Goal: Contribute content: Contribute content

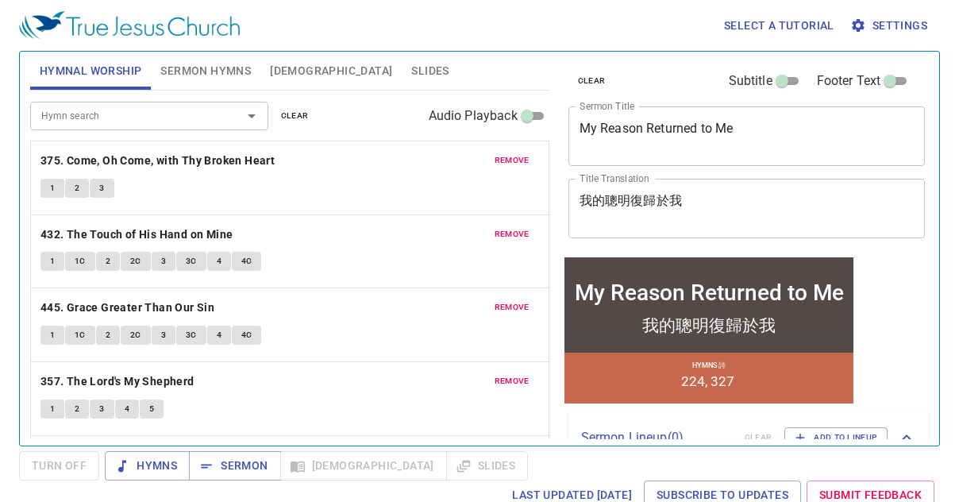
drag, startPoint x: 761, startPoint y: 117, endPoint x: 763, endPoint y: 125, distance: 8.1
click at [743, 119] on div "My Reason Returned to Me x Sermon Title" at bounding box center [747, 136] width 357 height 60
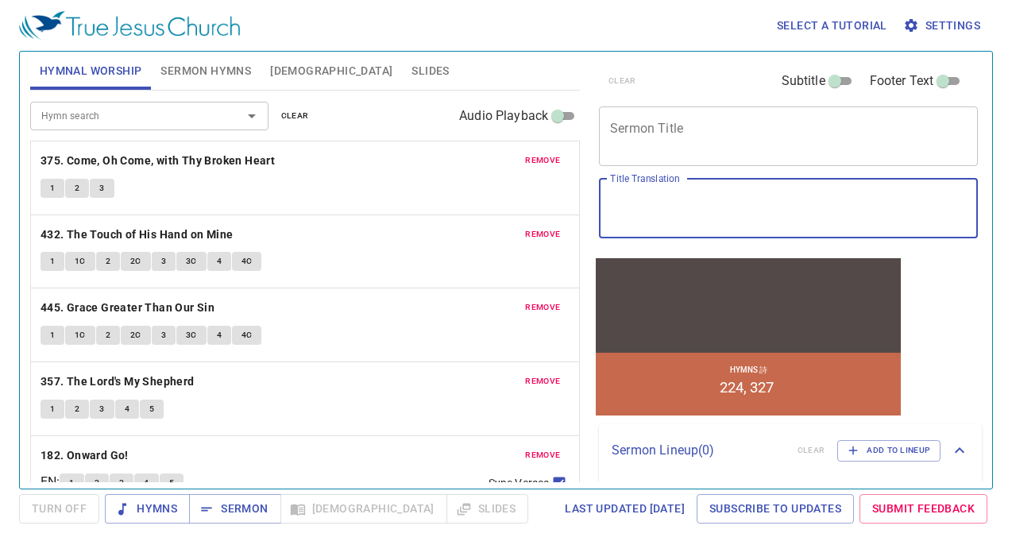
click at [285, 106] on div "Hymn search Hymn search clear Audio Playback" at bounding box center [304, 116] width 549 height 51
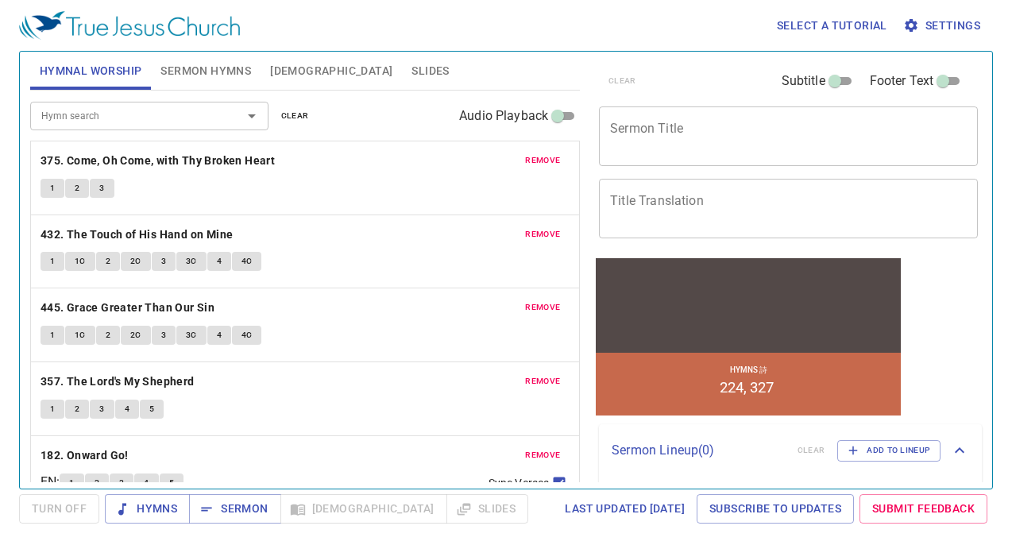
click at [286, 105] on div "Hymn search Hymn search clear Audio Playback" at bounding box center [304, 116] width 549 height 51
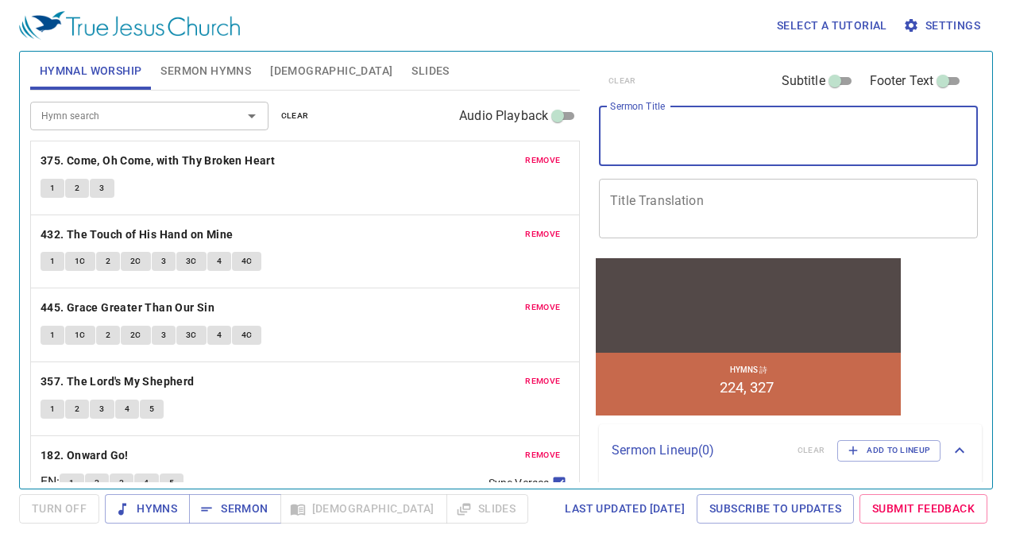
click at [743, 133] on textarea "Sermon Title" at bounding box center [788, 136] width 357 height 30
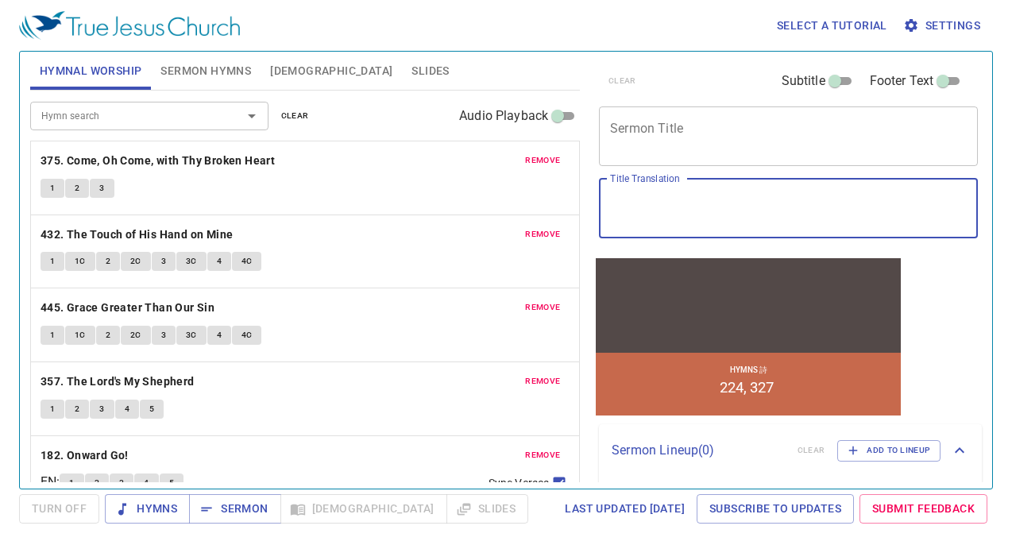
click at [719, 195] on textarea "Title Translation" at bounding box center [788, 208] width 357 height 30
paste textarea "得救的福音-- 悔改 Gospel of Salvaiton -- Repentance hymns 36, 307"
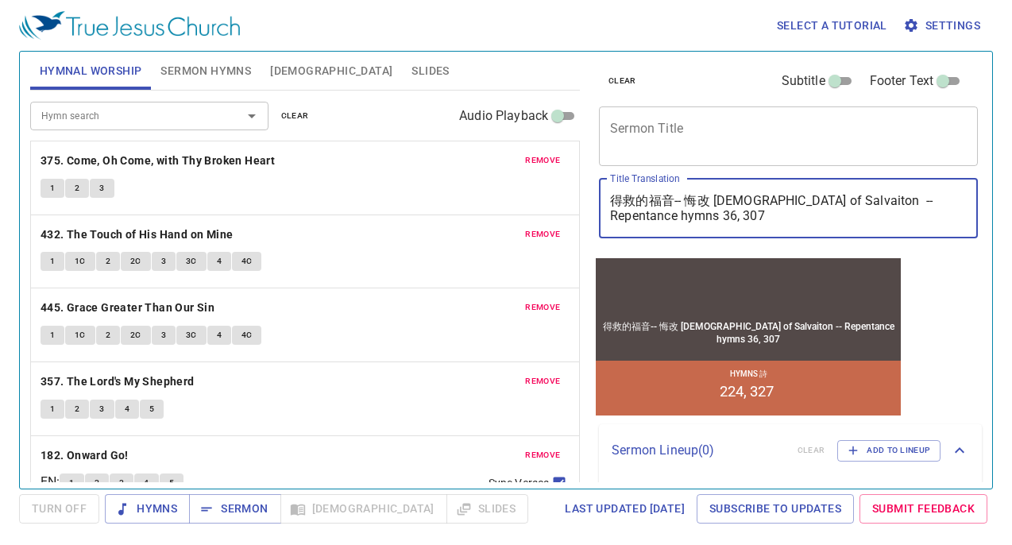
drag, startPoint x: 715, startPoint y: 202, endPoint x: 956, endPoint y: 171, distance: 242.7
click at [743, 171] on div "clear Subtitle Footer Text Sermon Title x Sermon Title Title Translation 得救的福音-…" at bounding box center [786, 153] width 389 height 203
type textarea "得救的福音-- 悔改 Gospel of Salvaiton -- Repentance hymns 36, 307"
click at [743, 156] on div "x Sermon Title" at bounding box center [788, 136] width 379 height 60
paste textarea "Gospel of Salvaiton -- Repentance hymns"
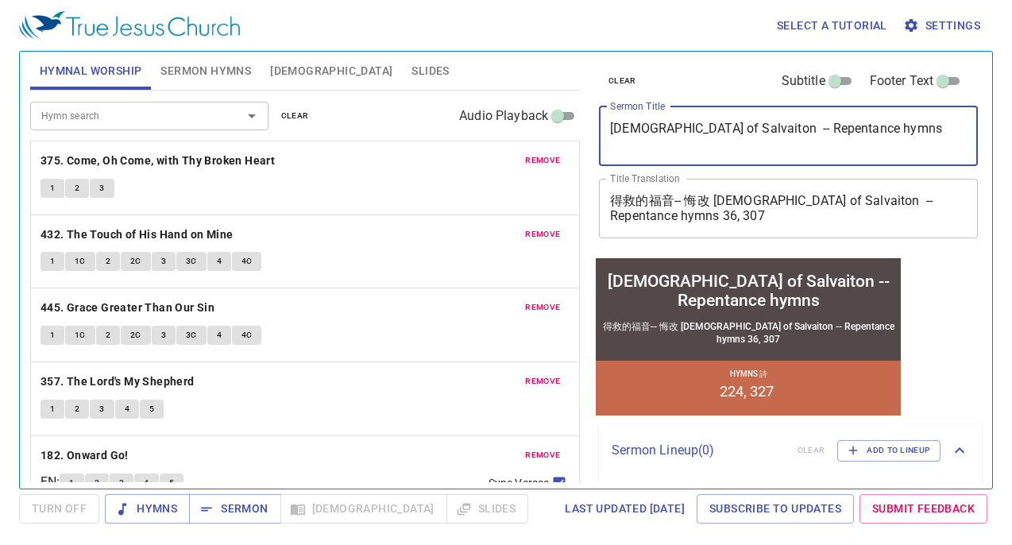
type textarea "Gospel of Salvaiton -- Repentance hymns"
click at [178, 60] on button "Sermon Hymns" at bounding box center [206, 71] width 110 height 38
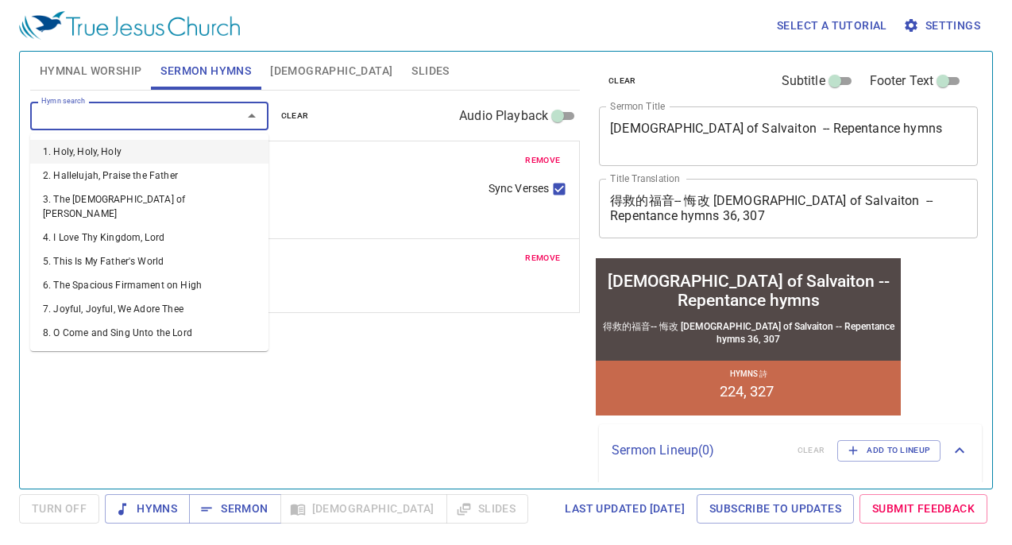
click at [175, 115] on input "Hymn search" at bounding box center [126, 115] width 182 height 18
click at [343, 160] on p "224. Search Me, O God" at bounding box center [304, 161] width 529 height 20
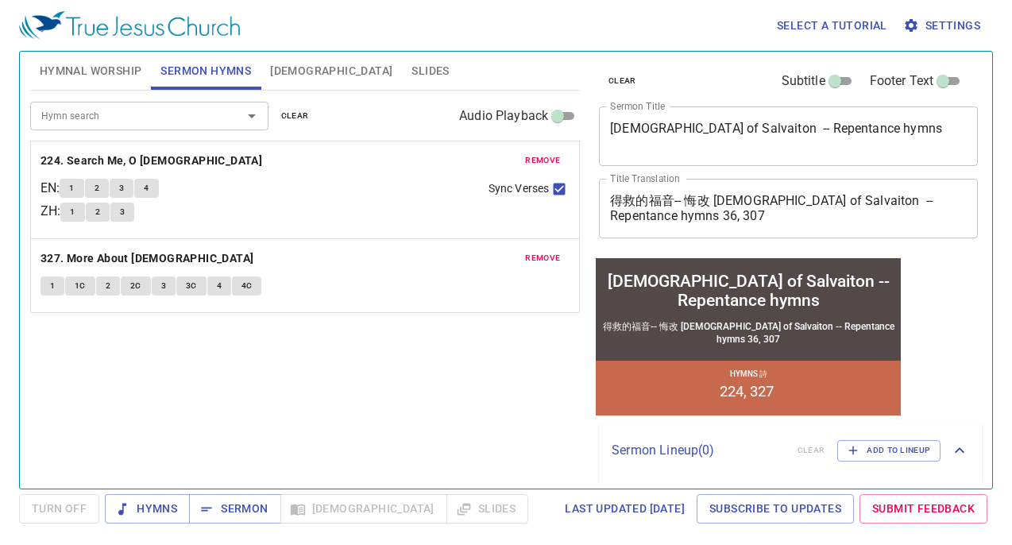
click at [302, 121] on span "clear" at bounding box center [295, 116] width 28 height 14
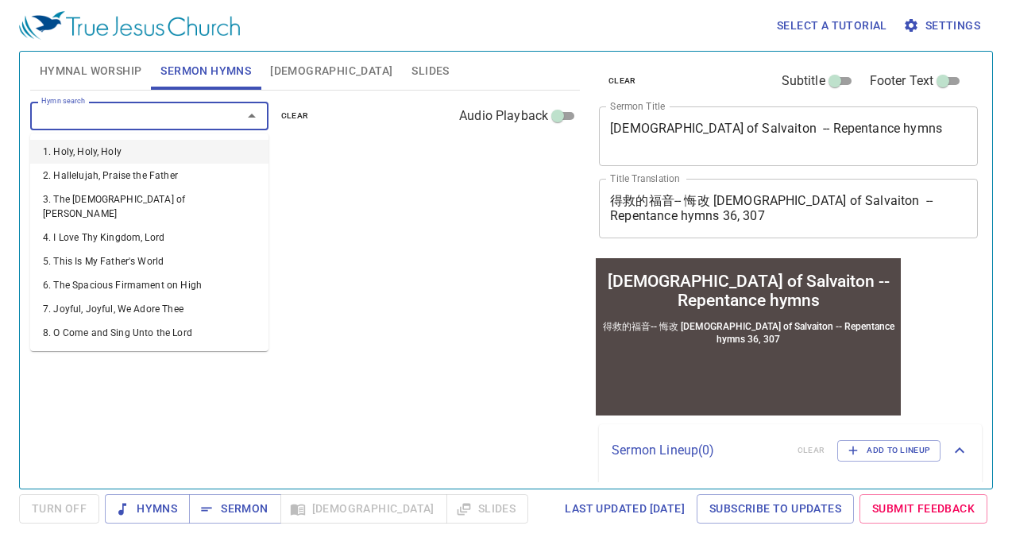
click at [181, 118] on input "Hymn search" at bounding box center [126, 115] width 182 height 18
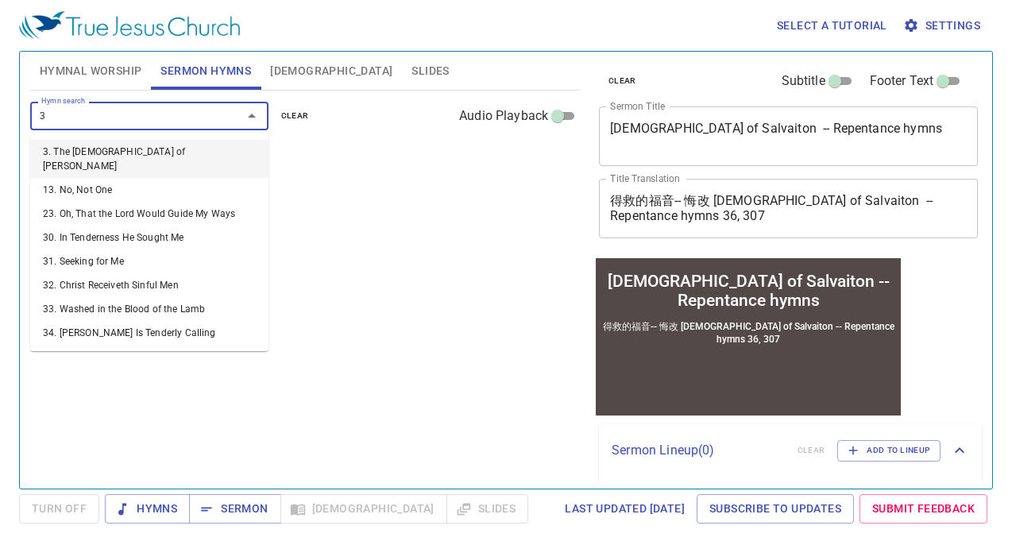
type input "36"
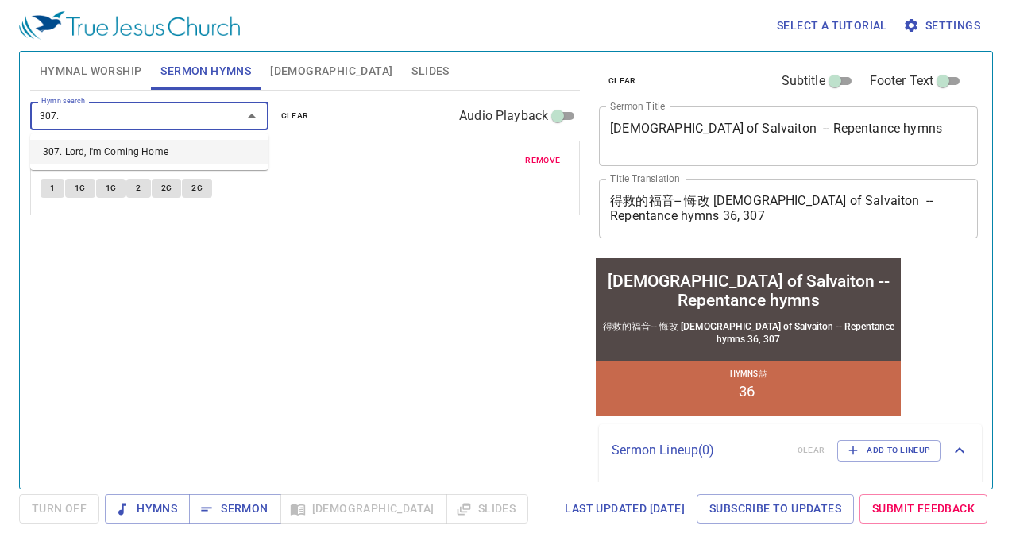
type input "307"
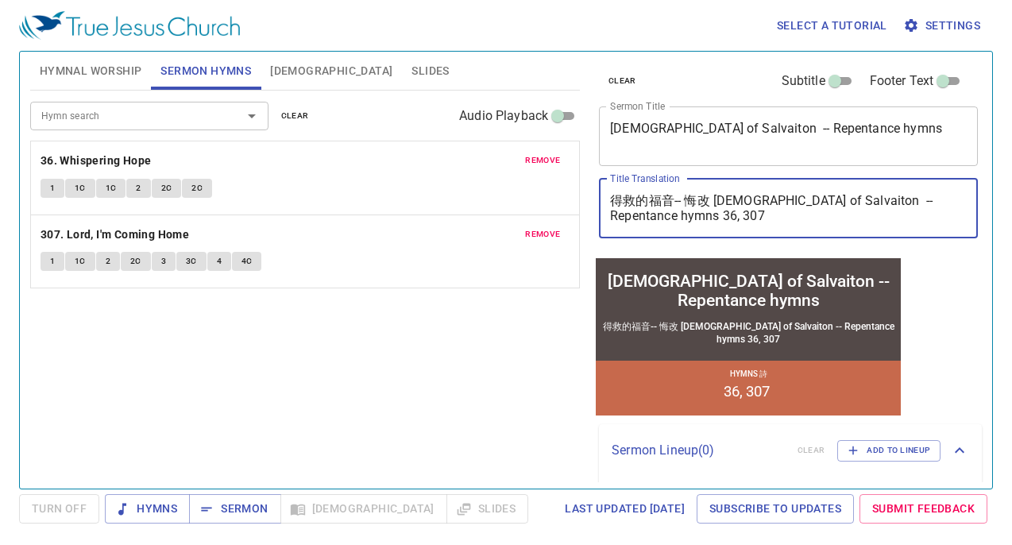
drag, startPoint x: 752, startPoint y: 227, endPoint x: 777, endPoint y: 241, distance: 28.5
click at [743, 241] on div "clear Subtitle Footer Text Sermon Title Gospel of Salvaiton -- Repentance hymns…" at bounding box center [786, 153] width 389 height 203
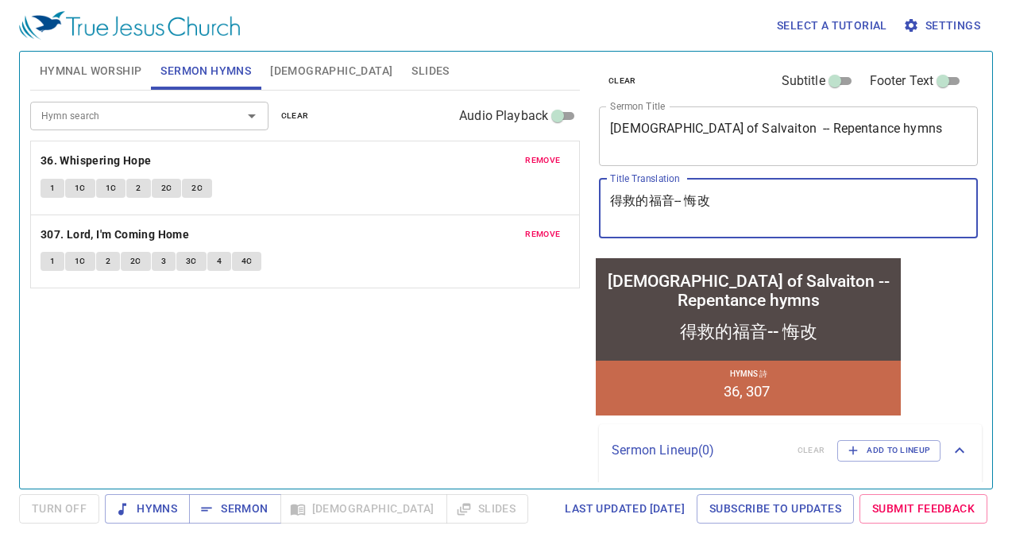
type textarea "得救的福音-- 悔改"
click at [743, 278] on div "Gospel of Salvaiton -- Repentance hymns" at bounding box center [748, 290] width 299 height 38
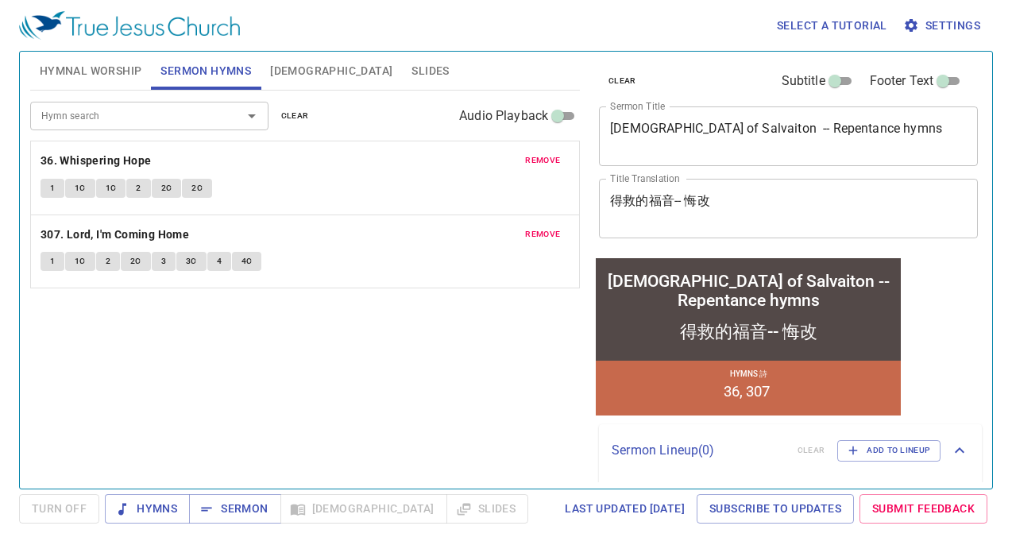
click at [679, 134] on textarea "Gospel of Salvaiton -- Repentance hymns" at bounding box center [788, 136] width 357 height 30
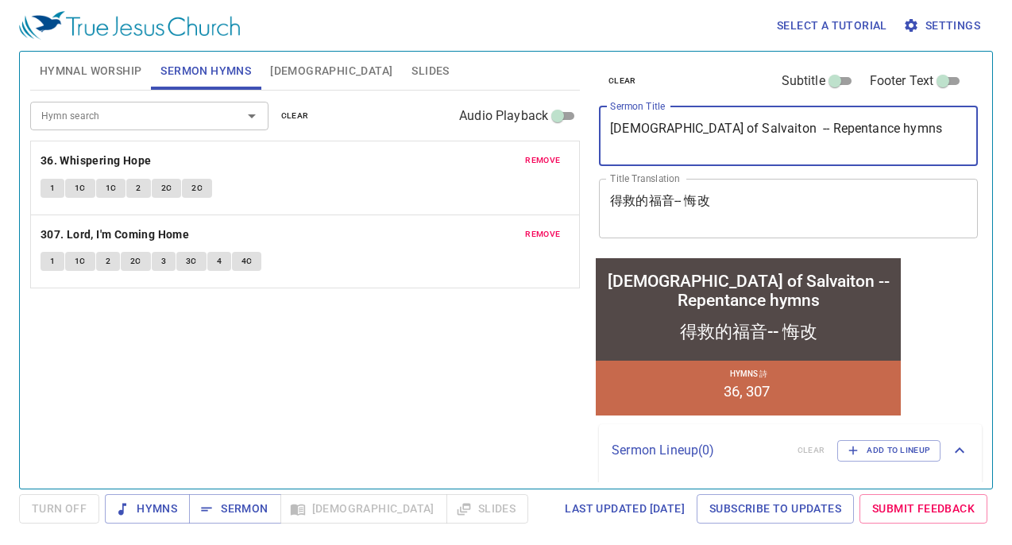
click at [680, 133] on textarea "Gospel of Salvaiton -- Repentance hymns" at bounding box center [788, 136] width 357 height 30
click at [682, 130] on textarea "Gospel of Salvation -- Repentance hymns" at bounding box center [788, 136] width 357 height 30
type textarea "Gospel of Salvation -- Repentance hymns"
click at [730, 136] on textarea "Gospel of Salvation -- Repentance hymns" at bounding box center [788, 136] width 357 height 30
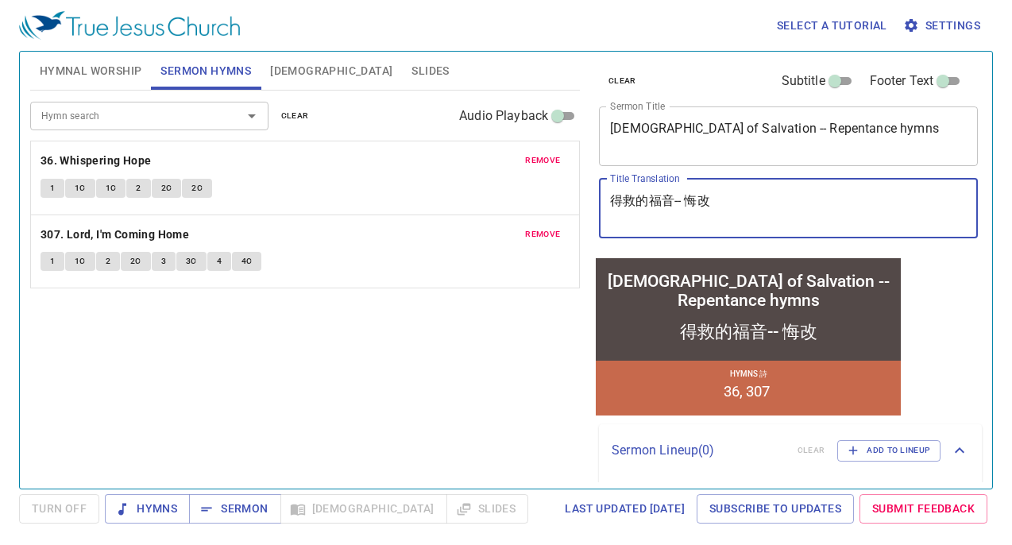
click at [743, 211] on textarea "得救的福音-- 悔改" at bounding box center [788, 208] width 357 height 30
click at [697, 279] on div "Gospel of Salvation -- Repentance hymns" at bounding box center [748, 290] width 299 height 38
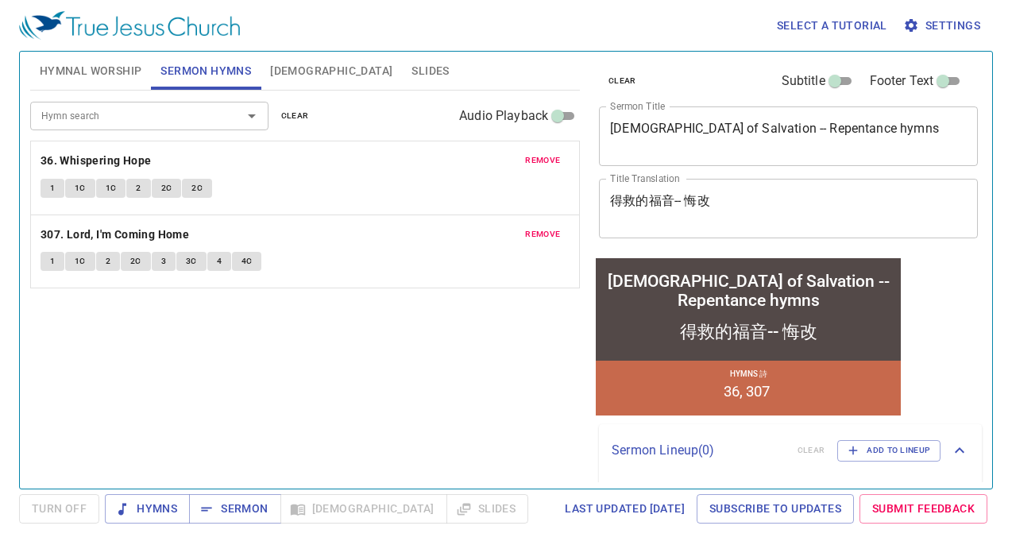
click at [110, 89] on button "Hymnal Worship" at bounding box center [90, 71] width 121 height 38
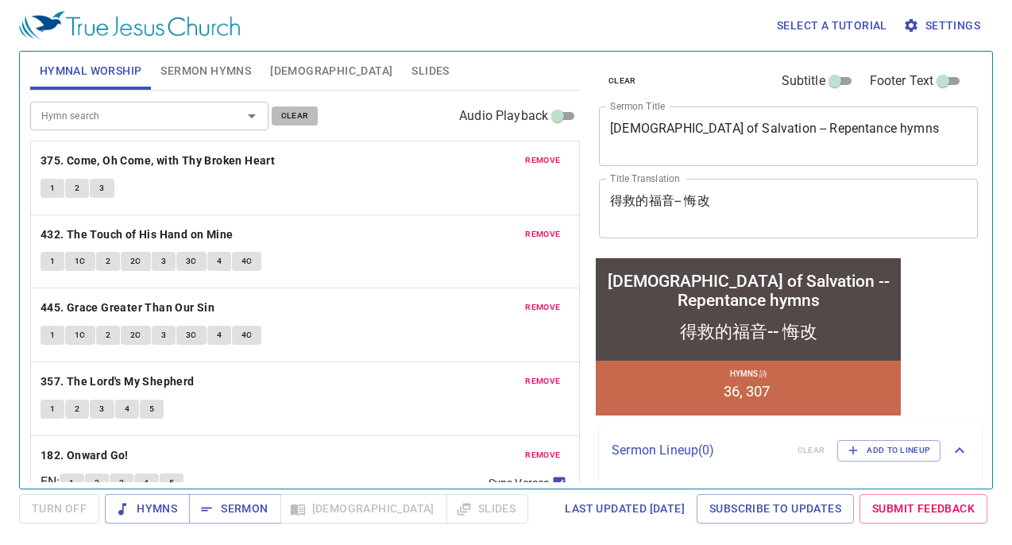
click at [289, 121] on span "clear" at bounding box center [295, 116] width 28 height 14
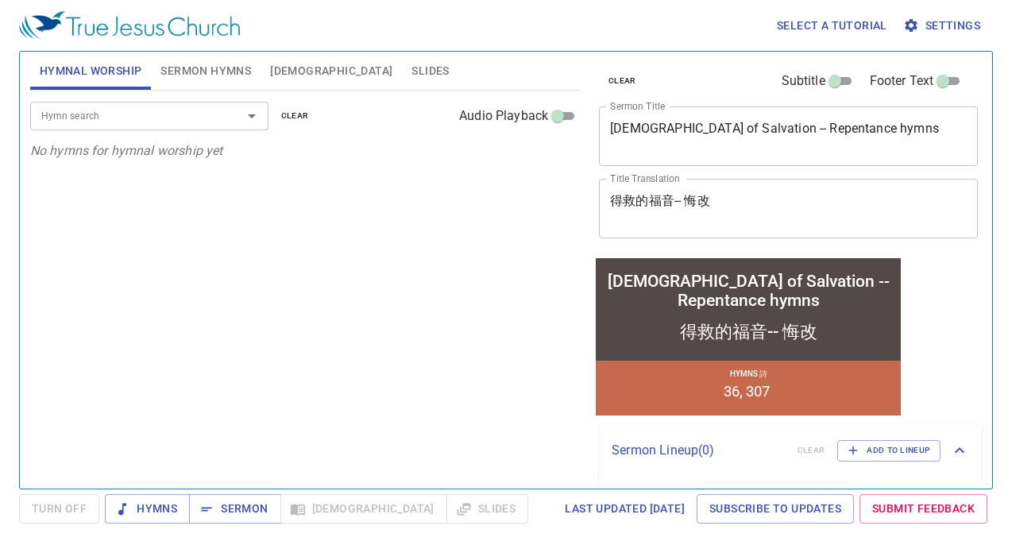
click at [332, 200] on div "Hymn search Hymn search clear Audio Playback No hymns for hymnal worship yet" at bounding box center [304, 283] width 549 height 384
click at [426, 403] on div "Hymn search Hymn search clear Audio Playback No hymns for hymnal worship yet" at bounding box center [304, 283] width 549 height 384
click at [155, 116] on input "Hymn search" at bounding box center [126, 115] width 182 height 18
click at [376, 206] on div "Hymn search Hymn search clear Audio Playback No hymns for hymnal worship yet" at bounding box center [304, 283] width 549 height 384
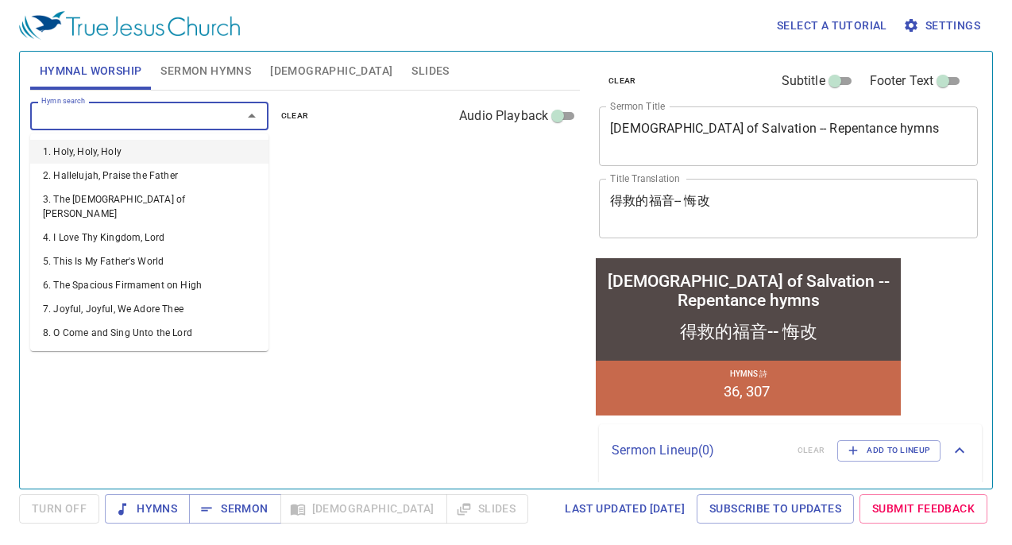
click at [122, 110] on input "Hymn search" at bounding box center [126, 115] width 182 height 18
type input "t"
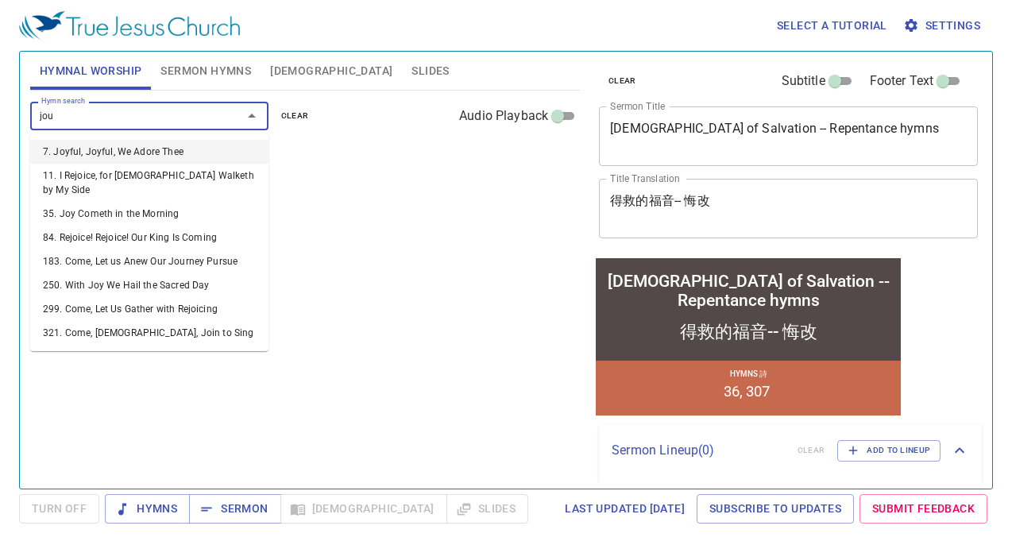
type input "jour"
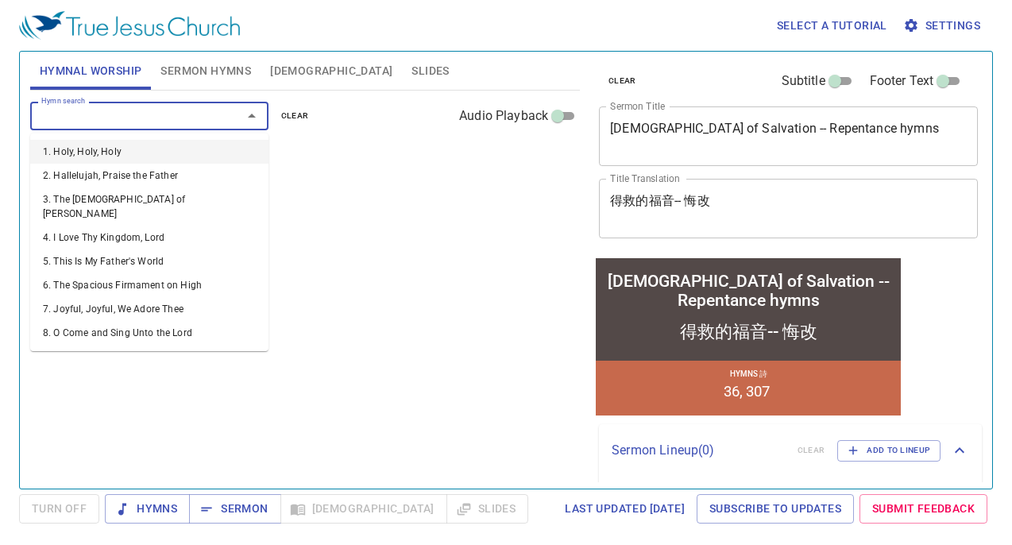
click at [465, 204] on div "Hymn search Hymn search clear Audio Playback No hymns for hymnal worship yet" at bounding box center [304, 283] width 549 height 384
click at [181, 121] on input "Hymn search" at bounding box center [126, 115] width 182 height 18
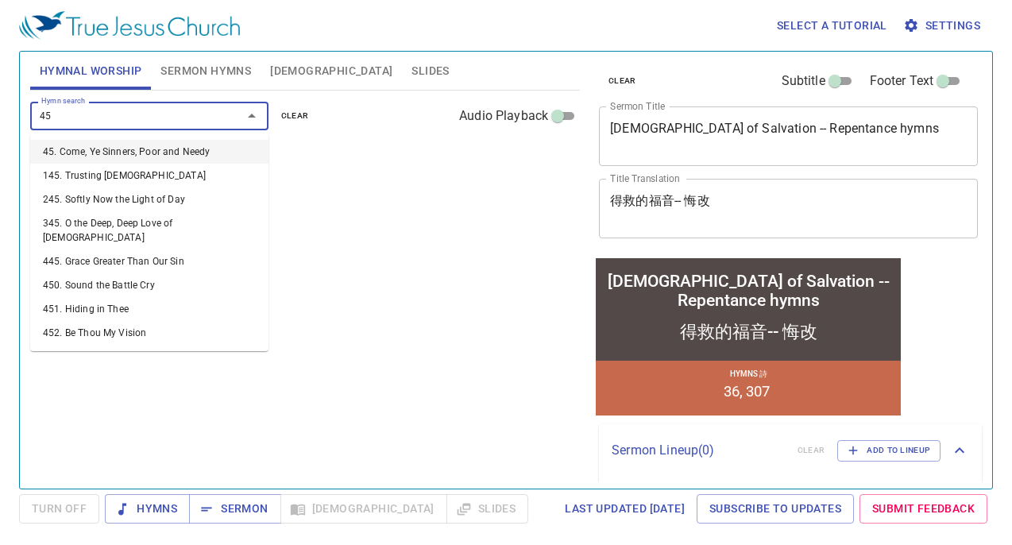
type input "450"
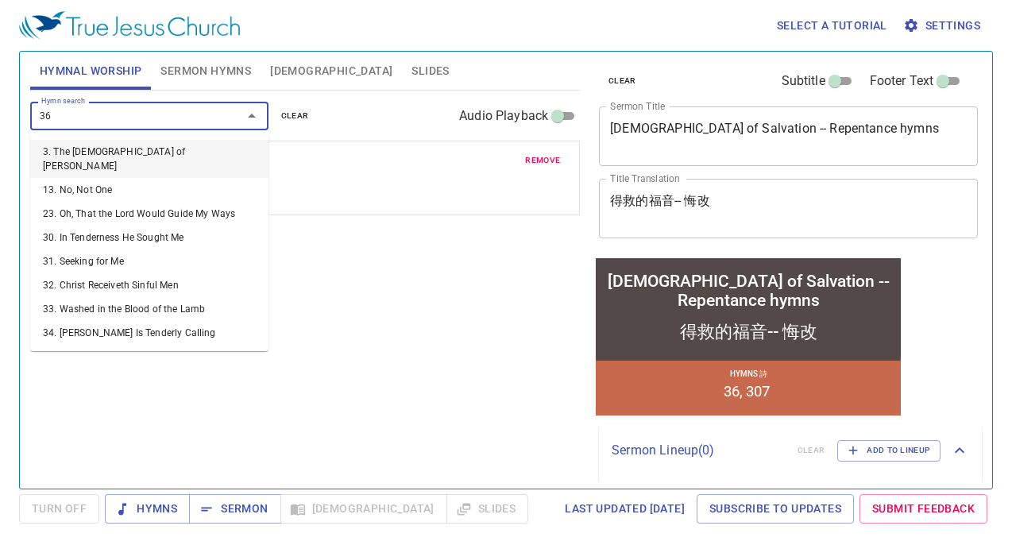
type input "366"
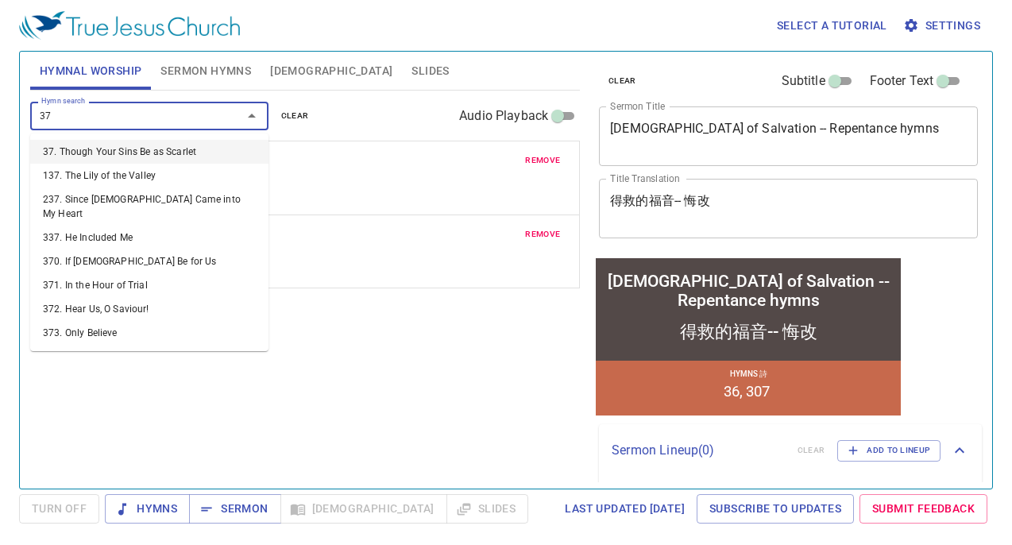
type input "370"
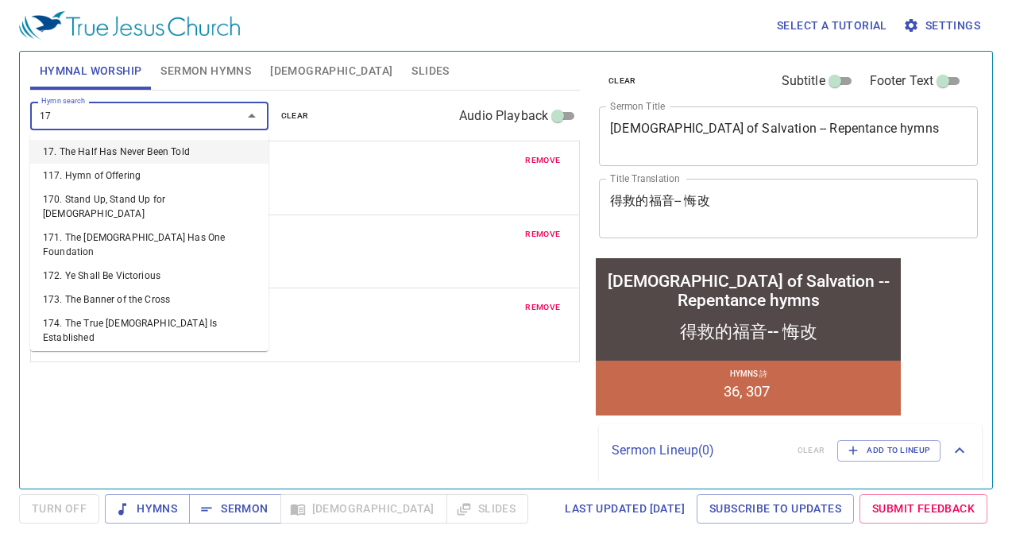
type input "173"
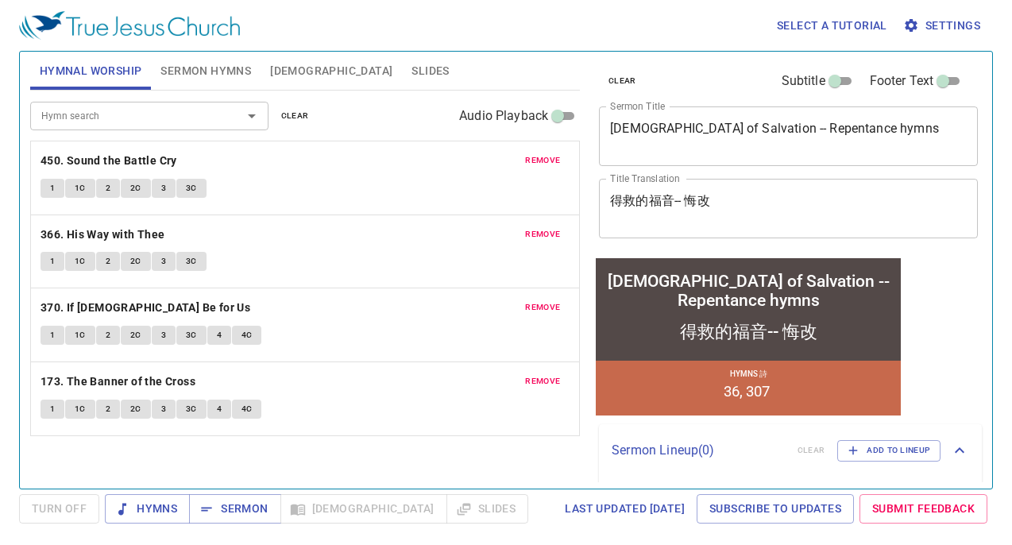
click at [168, 121] on input "Hymn search" at bounding box center [126, 115] width 182 height 18
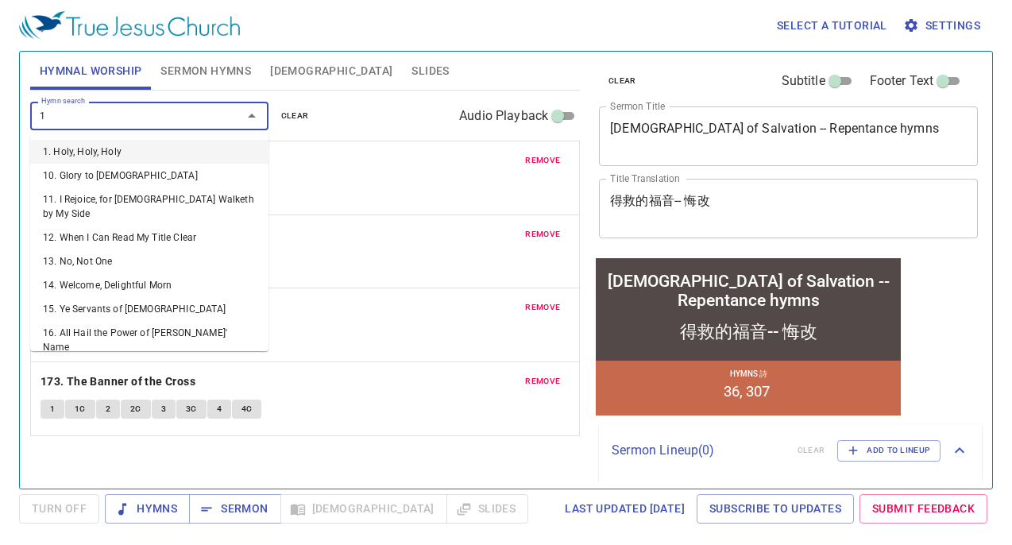
type input "18"
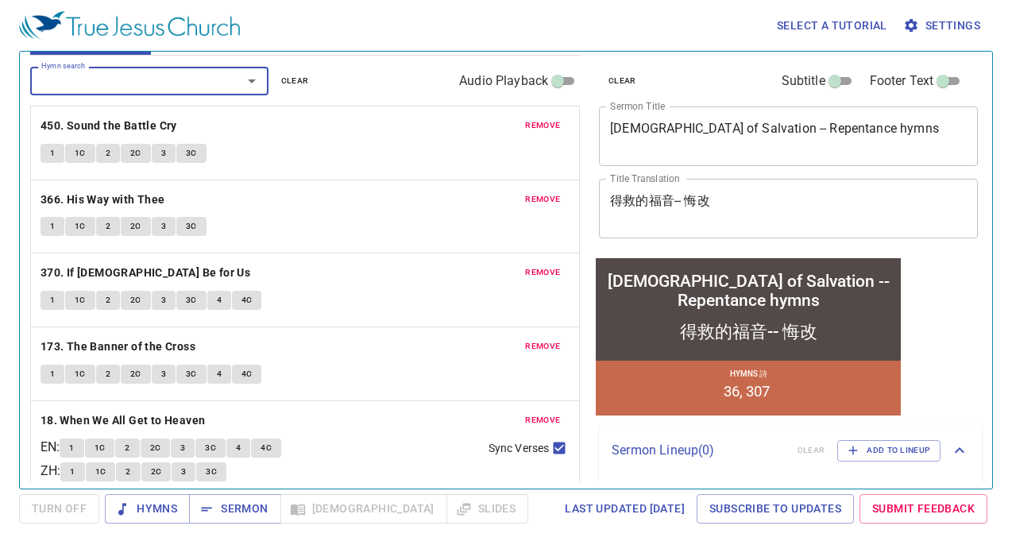
scroll to position [52, 0]
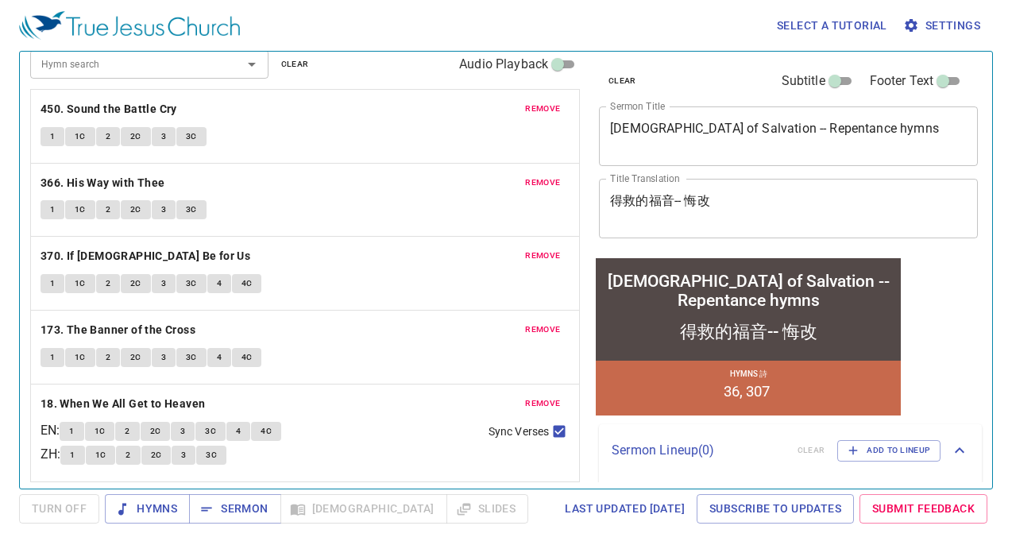
click at [525, 403] on span "remove" at bounding box center [542, 403] width 35 height 14
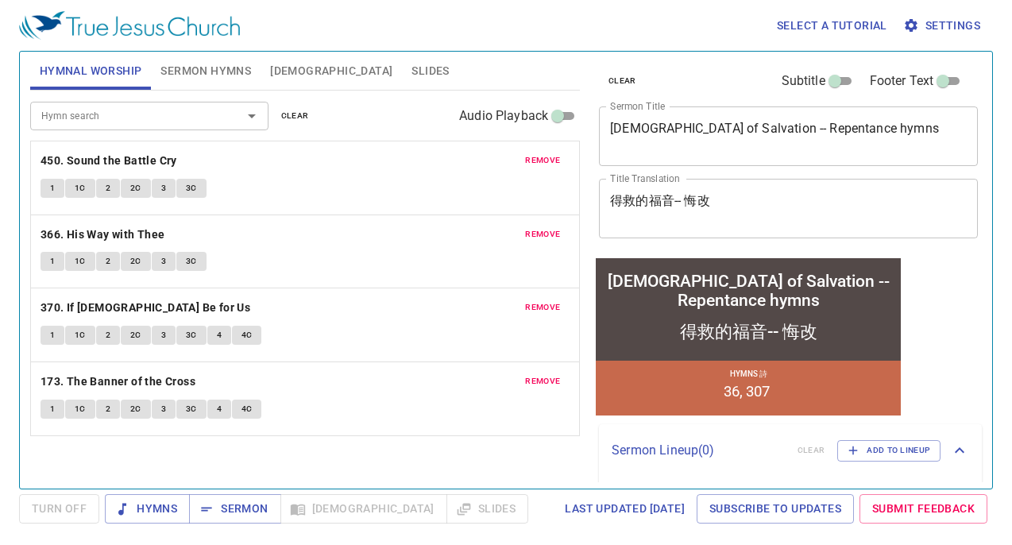
scroll to position [0, 0]
click at [195, 121] on input "Hymn search" at bounding box center [126, 115] width 182 height 18
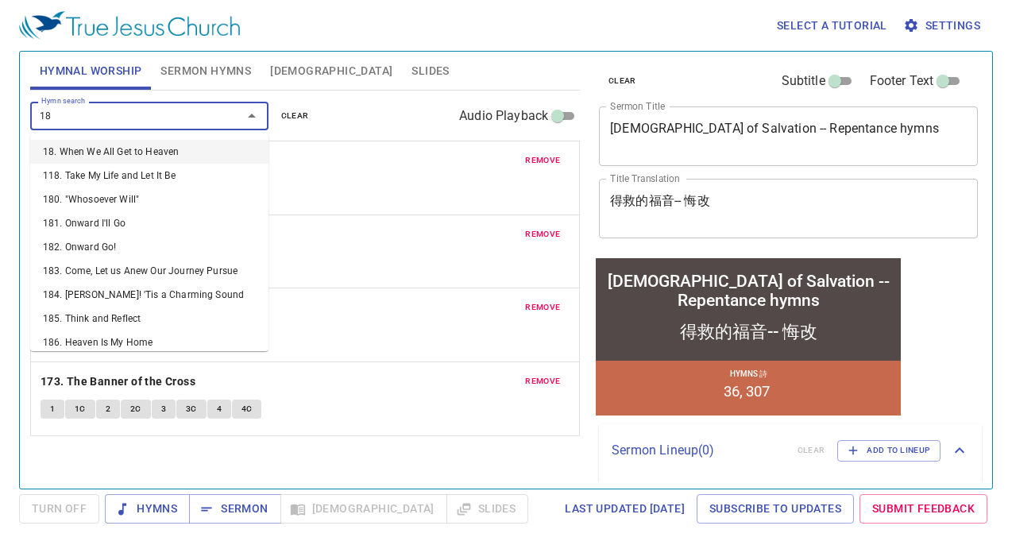
click at [222, 121] on div at bounding box center [240, 116] width 41 height 22
type input "1"
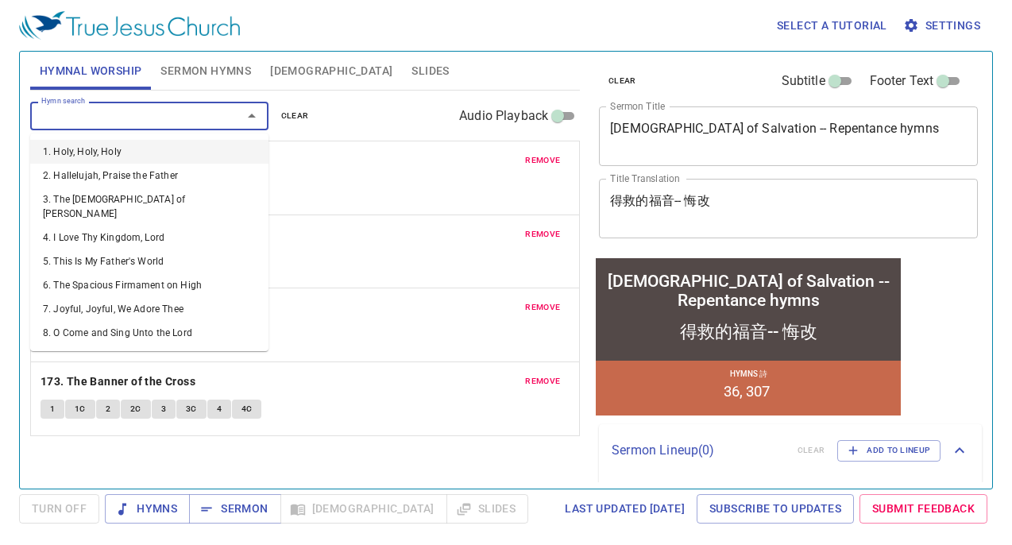
click at [345, 174] on div "remove 450. Sound the Battle Cry 1 1C 2 2C 3 3C" at bounding box center [305, 177] width 548 height 73
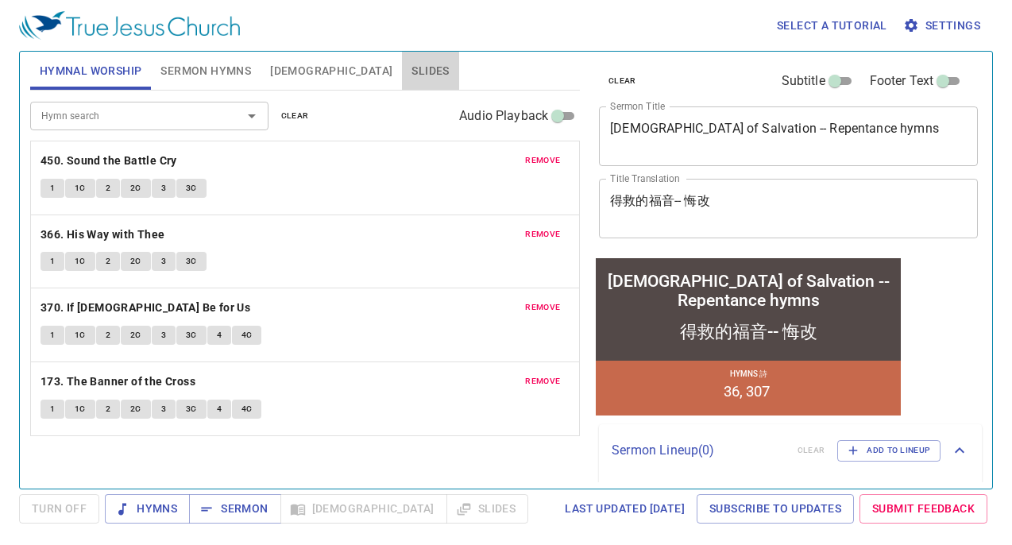
click at [411, 75] on span "Slides" at bounding box center [429, 71] width 37 height 20
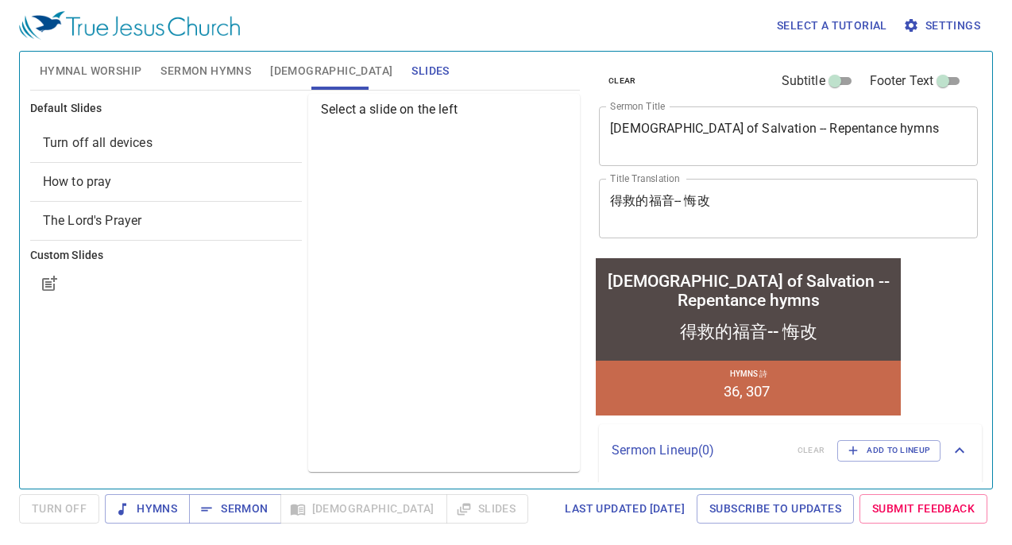
click at [189, 153] on div "Turn off all devices" at bounding box center [166, 143] width 272 height 38
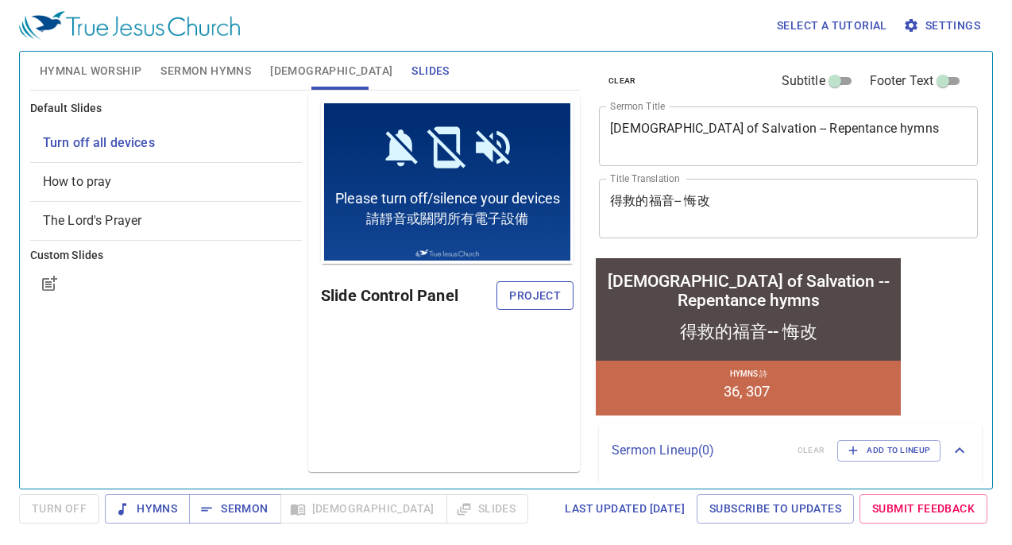
click at [523, 281] on button "Project" at bounding box center [534, 295] width 77 height 29
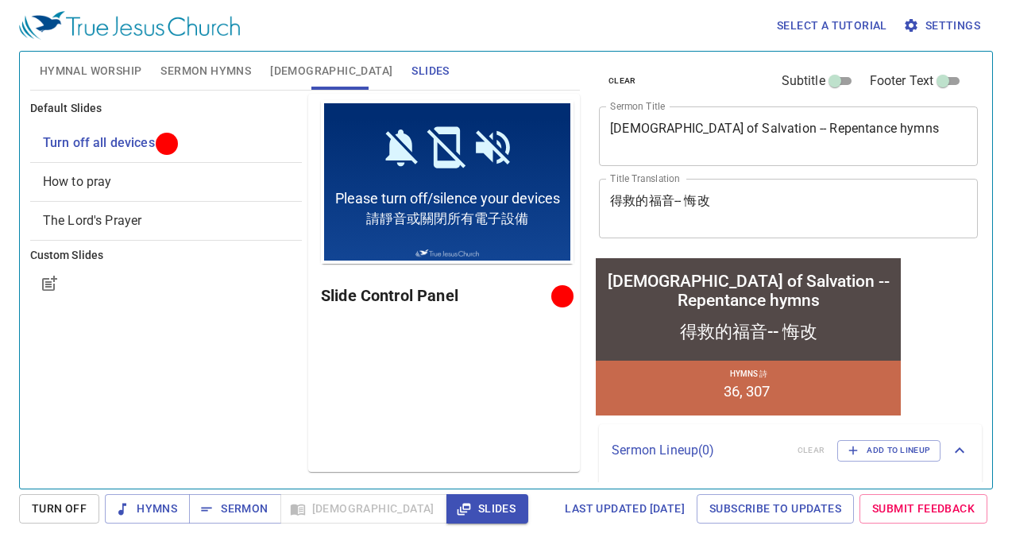
click at [483, 318] on div "Preview Only Slide Control Panel" at bounding box center [444, 283] width 272 height 378
click at [142, 59] on button "Hymnal Worship" at bounding box center [90, 71] width 121 height 38
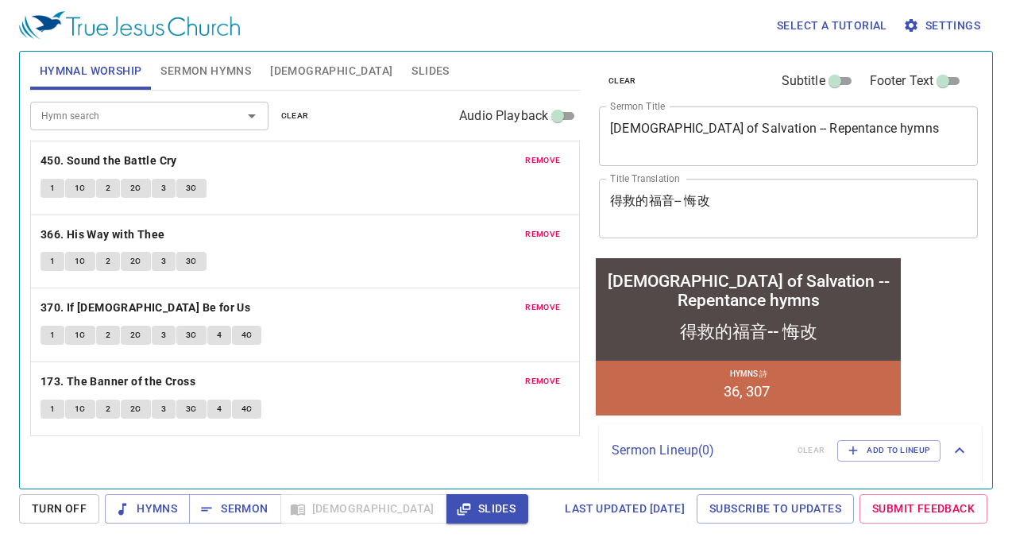
click at [297, 237] on p "366. His Way with Thee" at bounding box center [304, 235] width 529 height 20
drag, startPoint x: 969, startPoint y: 277, endPoint x: 1004, endPoint y: 269, distance: 36.6
click at [743, 276] on div "clear Subtitle Footer Text Sermon Title Gospel of Salvation -- Repentance hymns…" at bounding box center [787, 263] width 402 height 437
click at [609, 276] on div "Gospel of Salvation -- Repentance hymns" at bounding box center [748, 290] width 299 height 38
click at [365, 291] on div "remove 370. If God Be for Us 1 1C 2 2C 3 3C 4 4C" at bounding box center [305, 324] width 548 height 73
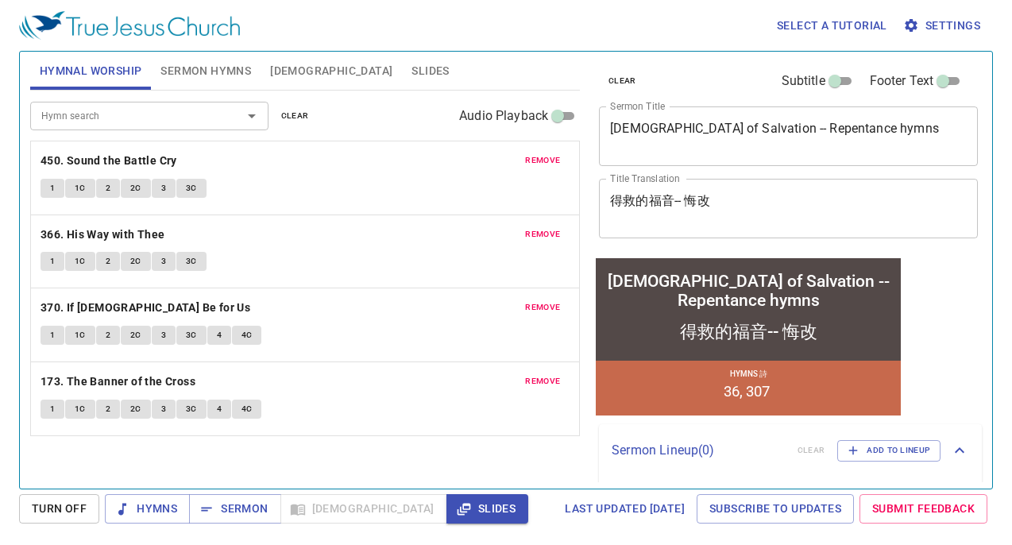
click at [615, 315] on div "得救的福音-- 悔改" at bounding box center [747, 329] width 305 height 35
click at [704, 387] on div "Hymns 詩 36 307" at bounding box center [747, 387] width 305 height 55
click at [320, 210] on div "remove 450. Sound the Battle Cry 1 1C 2 2C 3 3C" at bounding box center [305, 177] width 548 height 73
click at [540, 455] on div "Hymn search Hymn search clear Audio Playback remove 450. Sound the Battle Cry 1…" at bounding box center [304, 283] width 549 height 384
click at [683, 255] on div "Gospel of Salvation -- Repentance hymns Gospel of Salvation -- Repentance hymns…" at bounding box center [747, 336] width 311 height 164
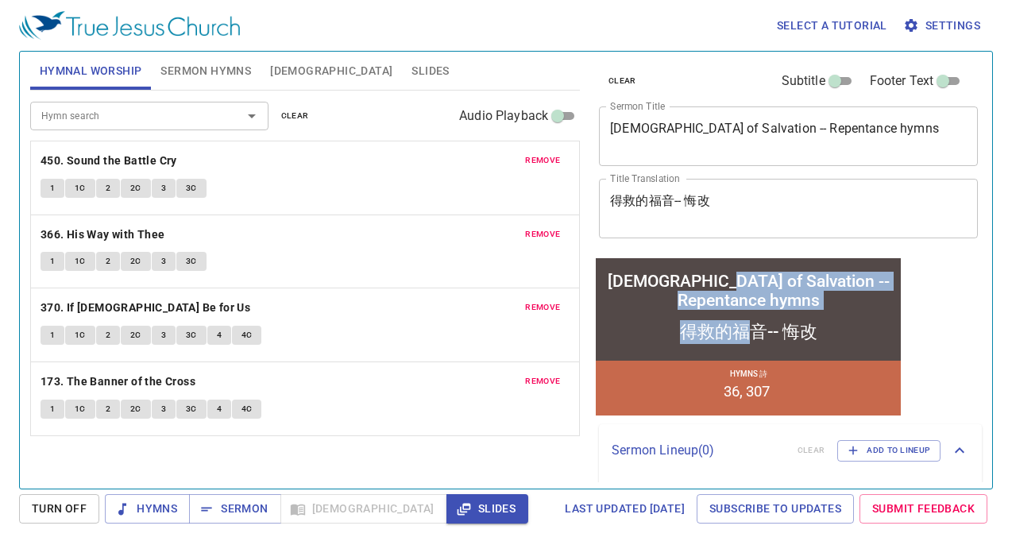
drag, startPoint x: 723, startPoint y: 289, endPoint x: 747, endPoint y: 345, distance: 61.2
click at [743, 345] on div "Gospel of Salvation -- Repentance hymns Gospel of Salvation -- Repentance hymns…" at bounding box center [747, 335] width 305 height 157
click at [743, 345] on div "得救的福音-- 悔改" at bounding box center [747, 329] width 305 height 35
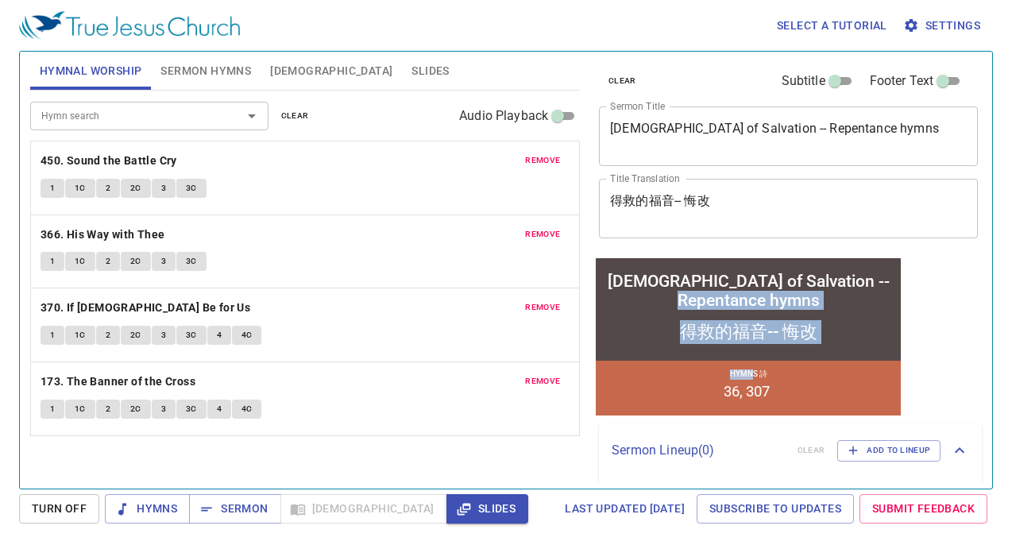
drag, startPoint x: 722, startPoint y: 291, endPoint x: 745, endPoint y: 365, distance: 78.1
click at [743, 365] on div "Gospel of Salvation -- Repentance hymns Gospel of Salvation -- Repentance hymns…" at bounding box center [747, 335] width 305 height 157
click at [743, 365] on div "Hymns 詩 36 307" at bounding box center [747, 387] width 305 height 55
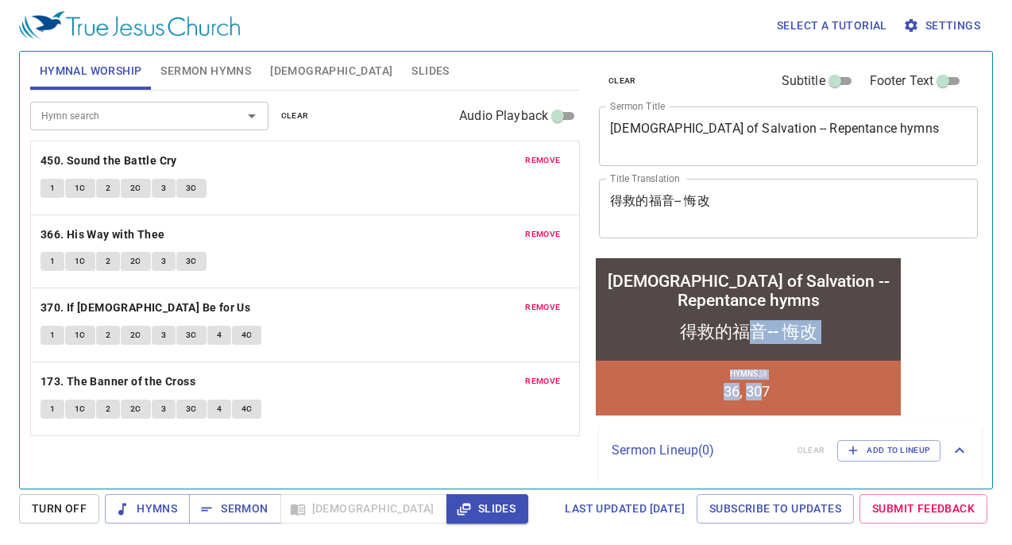
drag, startPoint x: 747, startPoint y: 330, endPoint x: 757, endPoint y: 407, distance: 77.6
click at [743, 407] on div "Gospel of Salvation -- Repentance hymns Gospel of Salvation -- Repentance hymns…" at bounding box center [747, 335] width 305 height 157
click at [743, 407] on div "Hymns 詩 36 307" at bounding box center [747, 387] width 305 height 55
click at [677, 243] on div "clear Subtitle Footer Text Sermon Title Gospel of Salvation -- Repentance hymns…" at bounding box center [786, 153] width 389 height 203
click at [129, 499] on span "Hymns" at bounding box center [148, 509] width 60 height 20
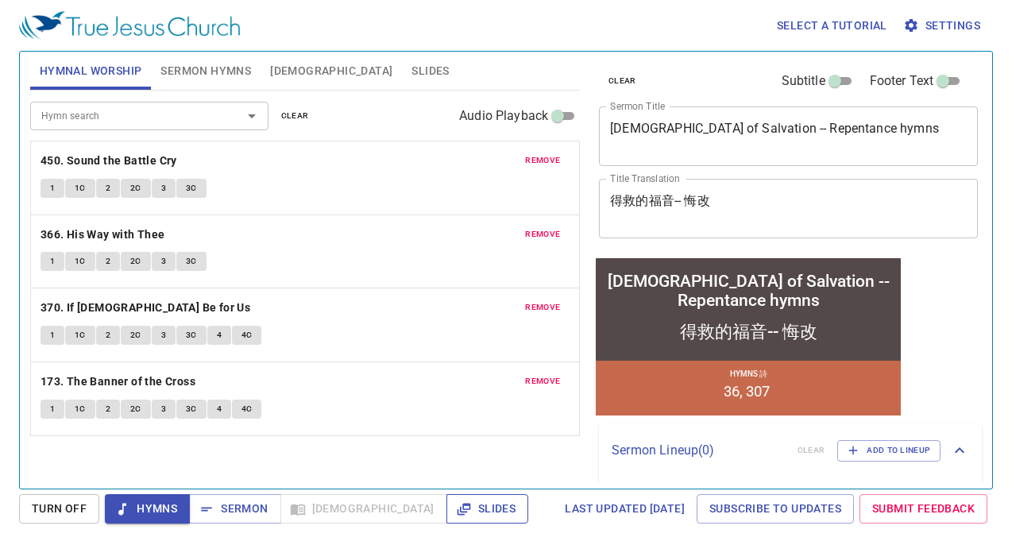
drag, startPoint x: 376, startPoint y: 491, endPoint x: 387, endPoint y: 503, distance: 15.7
click at [386, 501] on div "Select a tutorial Settings Hymnal Worship Sermon Hymns Bible Slides Hymn search…" at bounding box center [506, 272] width 1012 height 545
drag, startPoint x: 387, startPoint y: 503, endPoint x: 395, endPoint y: 496, distance: 10.2
click at [446, 498] on button "Slides" at bounding box center [487, 508] width 82 height 29
click at [157, 501] on span "Hymns" at bounding box center [148, 509] width 60 height 20
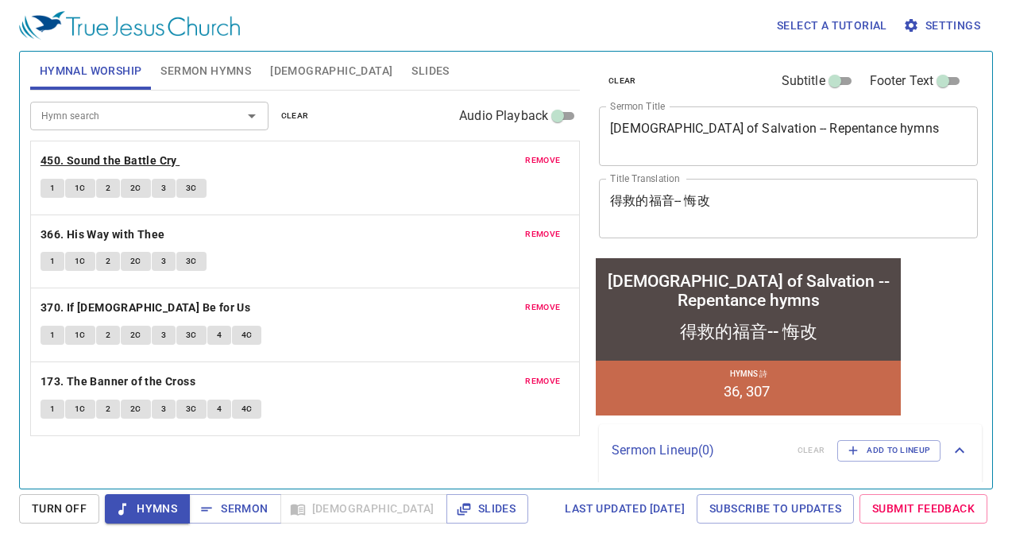
click at [142, 155] on b "450. Sound the Battle Cry" at bounding box center [108, 161] width 137 height 20
click at [51, 195] on button "1" at bounding box center [52, 188] width 24 height 19
click at [71, 188] on button "1C" at bounding box center [80, 188] width 30 height 19
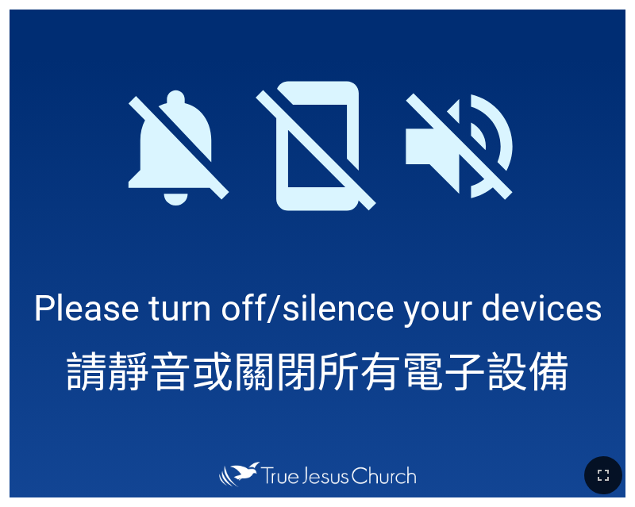
click at [584, 468] on div at bounding box center [317, 476] width 635 height 64
click at [595, 471] on icon "button" at bounding box center [603, 475] width 19 height 19
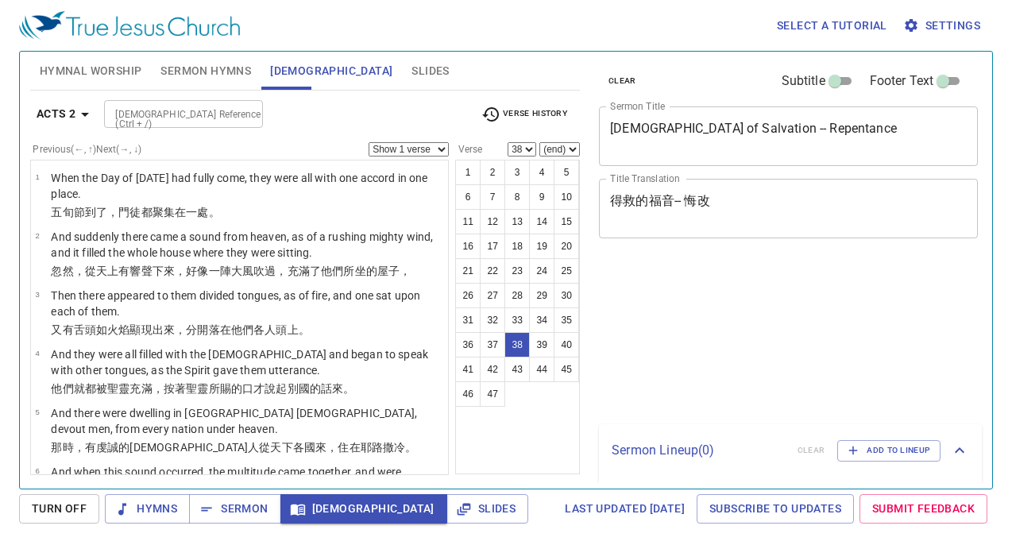
select select "38"
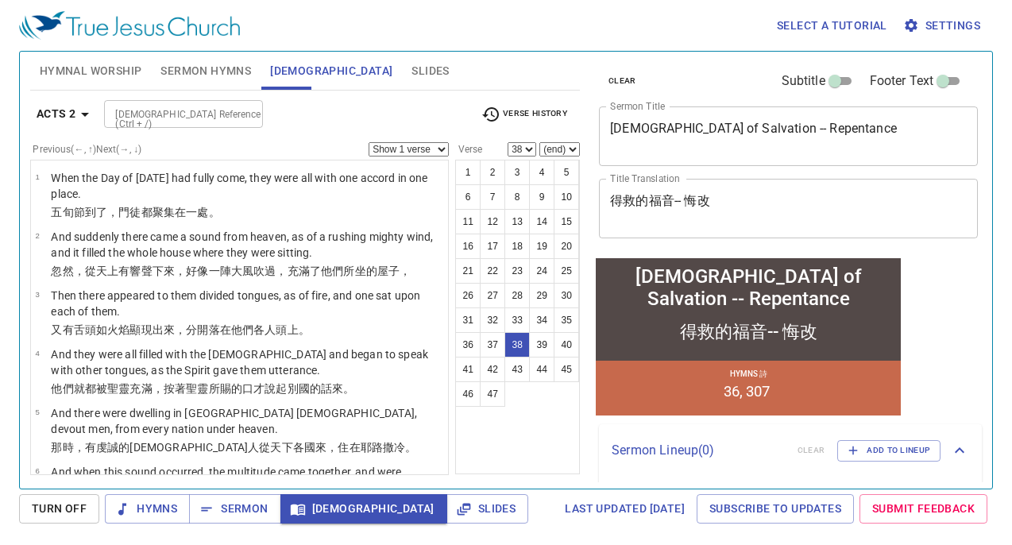
scroll to position [2339, 0]
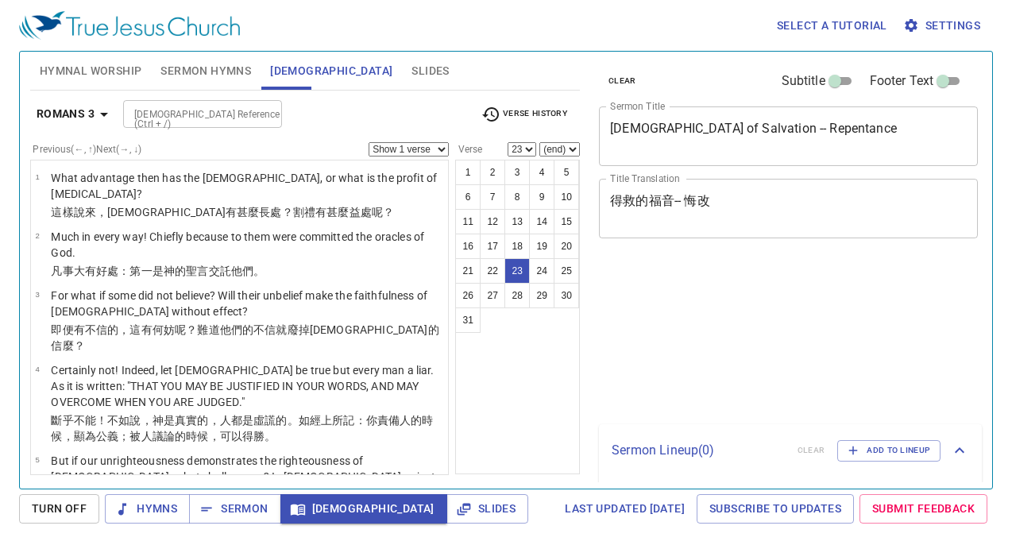
select select "23"
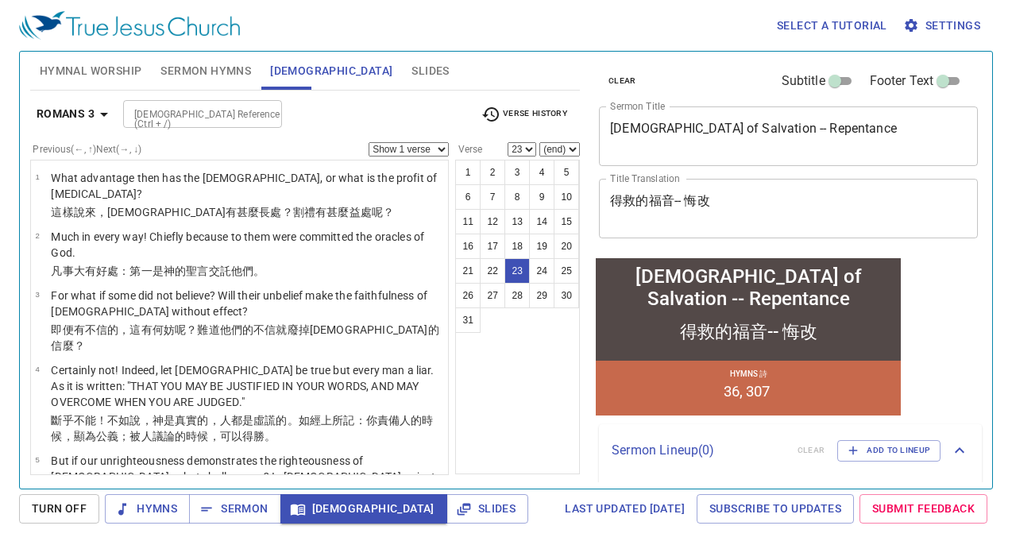
scroll to position [1196, 0]
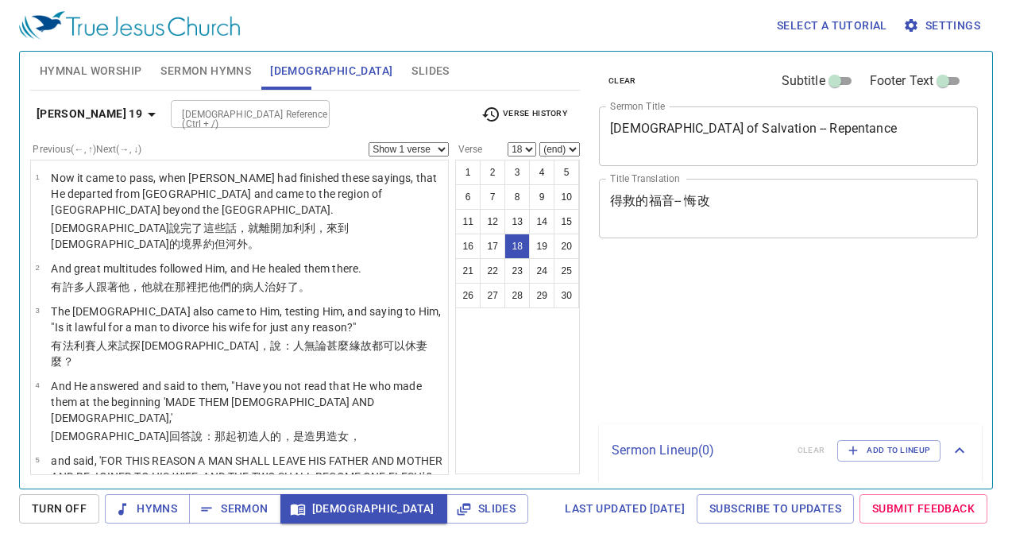
select select "18"
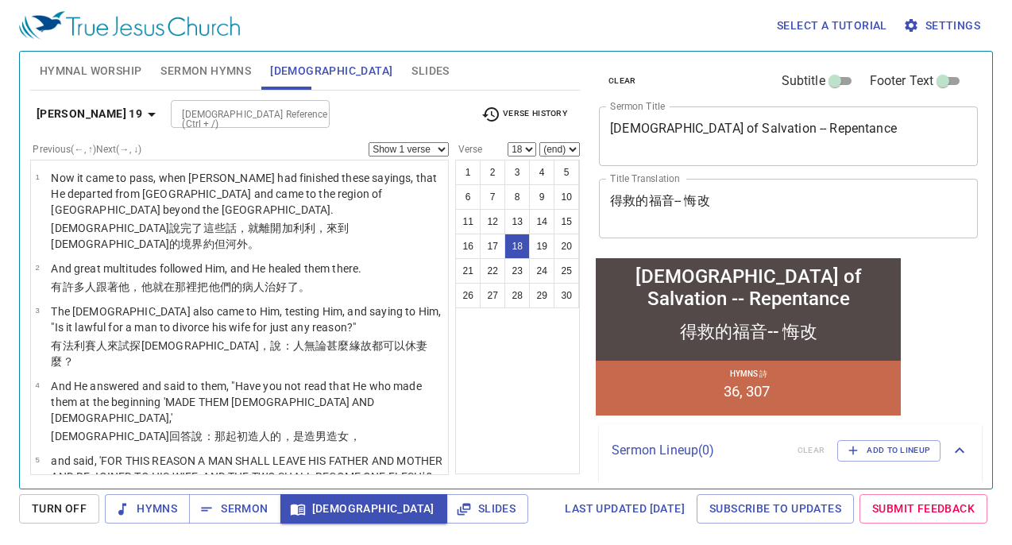
scroll to position [1069, 0]
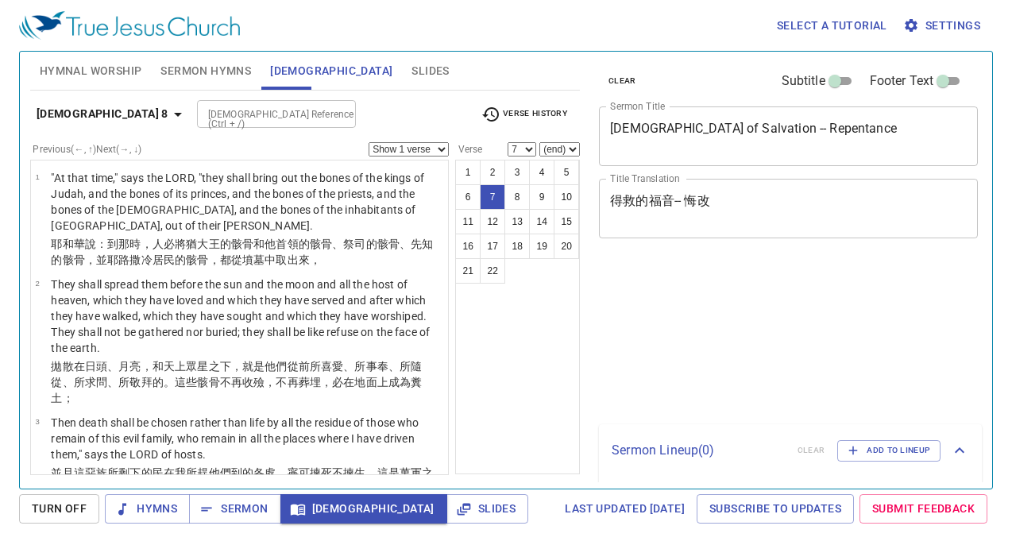
select select "7"
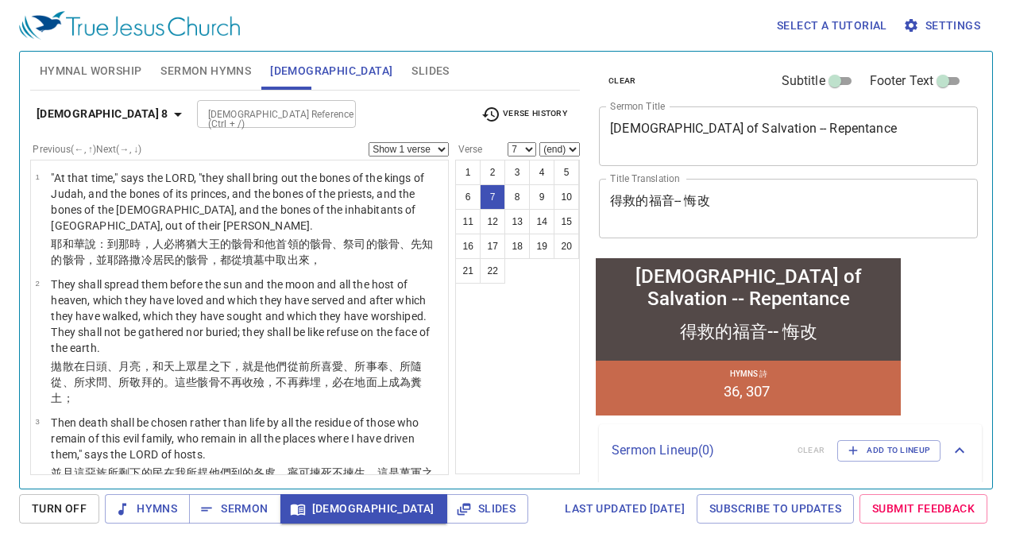
scroll to position [375, 0]
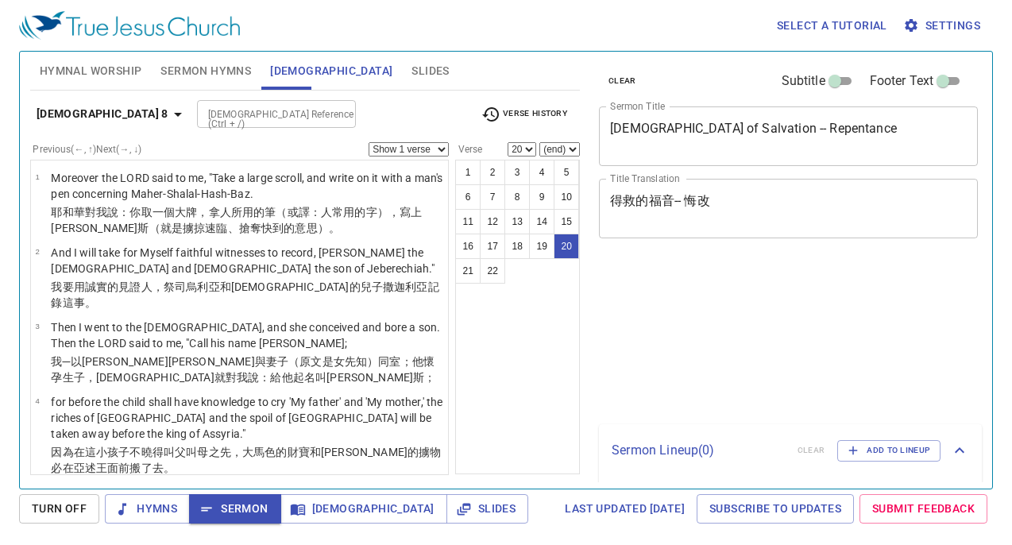
select select "20"
